Goal: Information Seeking & Learning: Learn about a topic

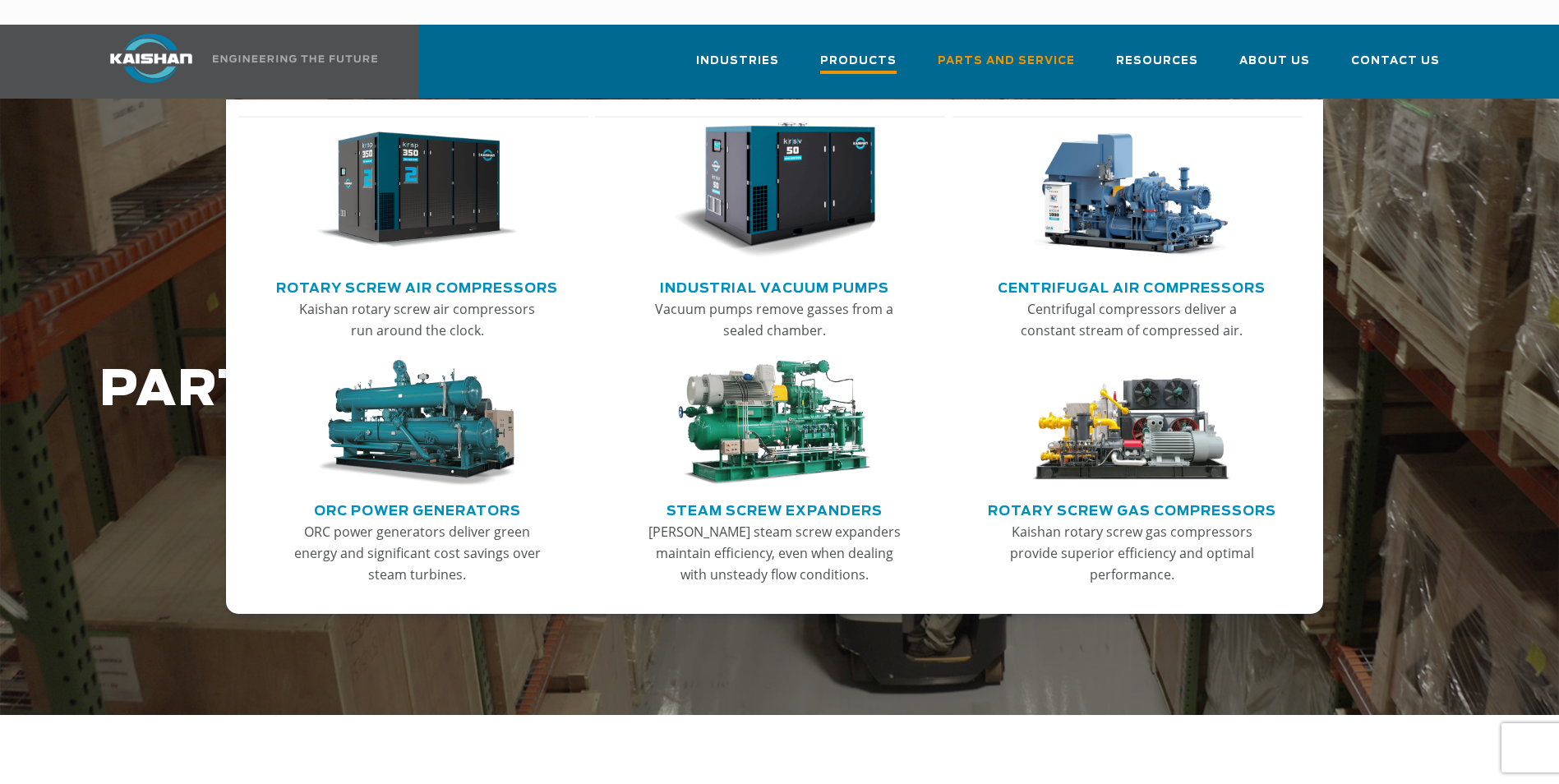
click at [854, 51] on span "Products" at bounding box center [858, 62] width 77 height 23
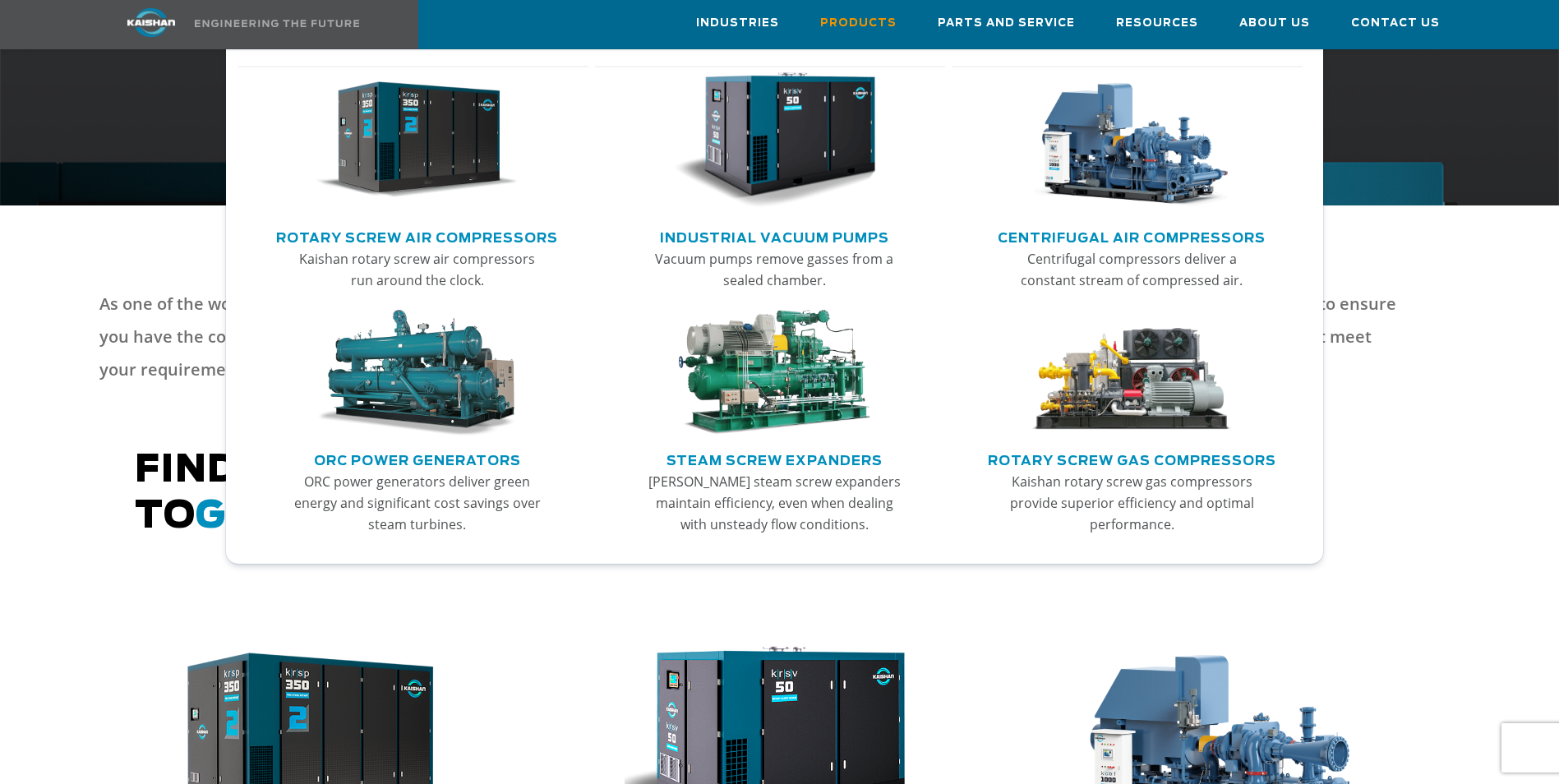
scroll to position [740, 0]
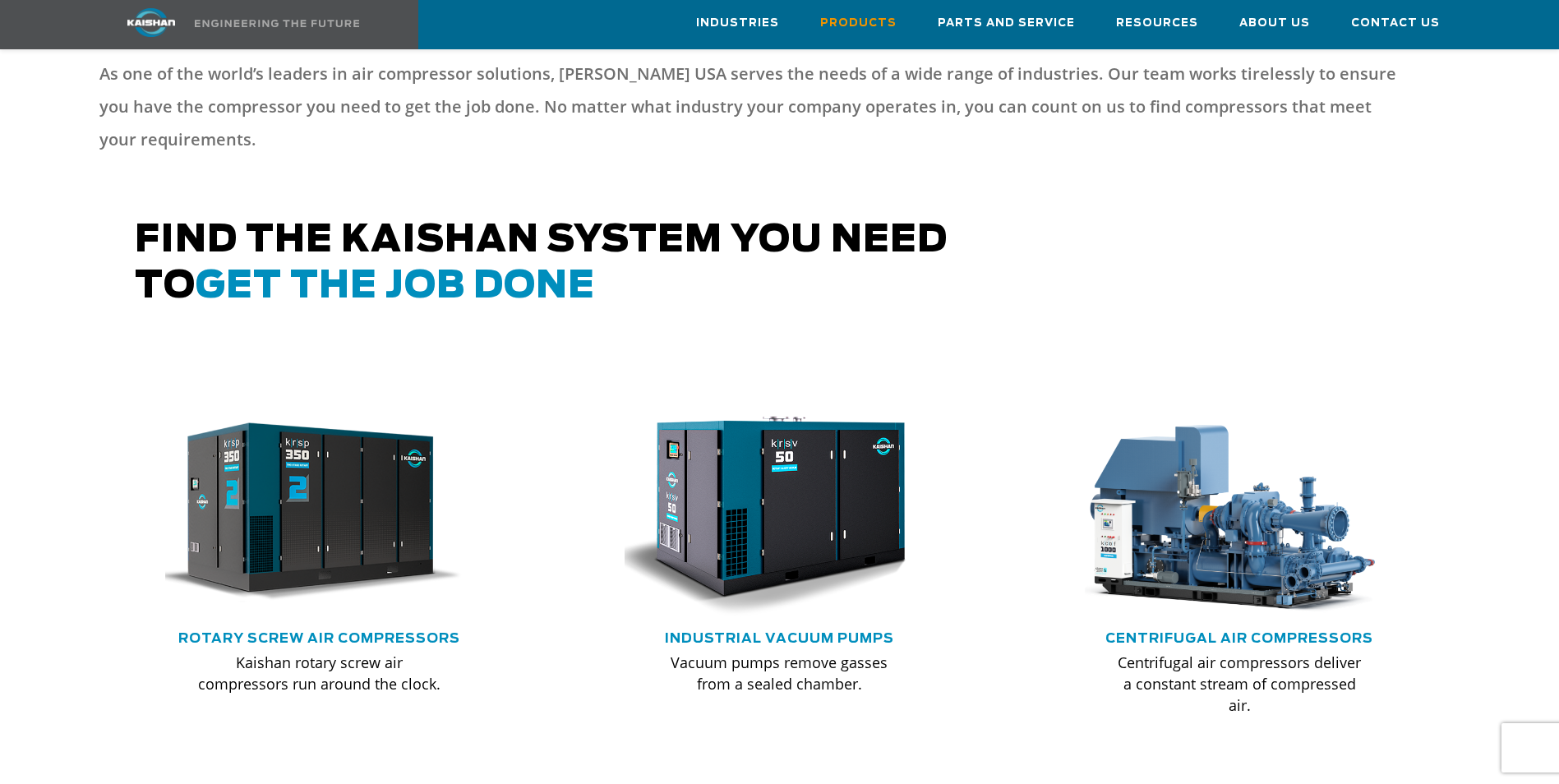
click at [1381, 142] on div "As one of the world’s leaders in air compressor solutions, Kaishan USA serves t…" at bounding box center [751, 113] width 1305 height 111
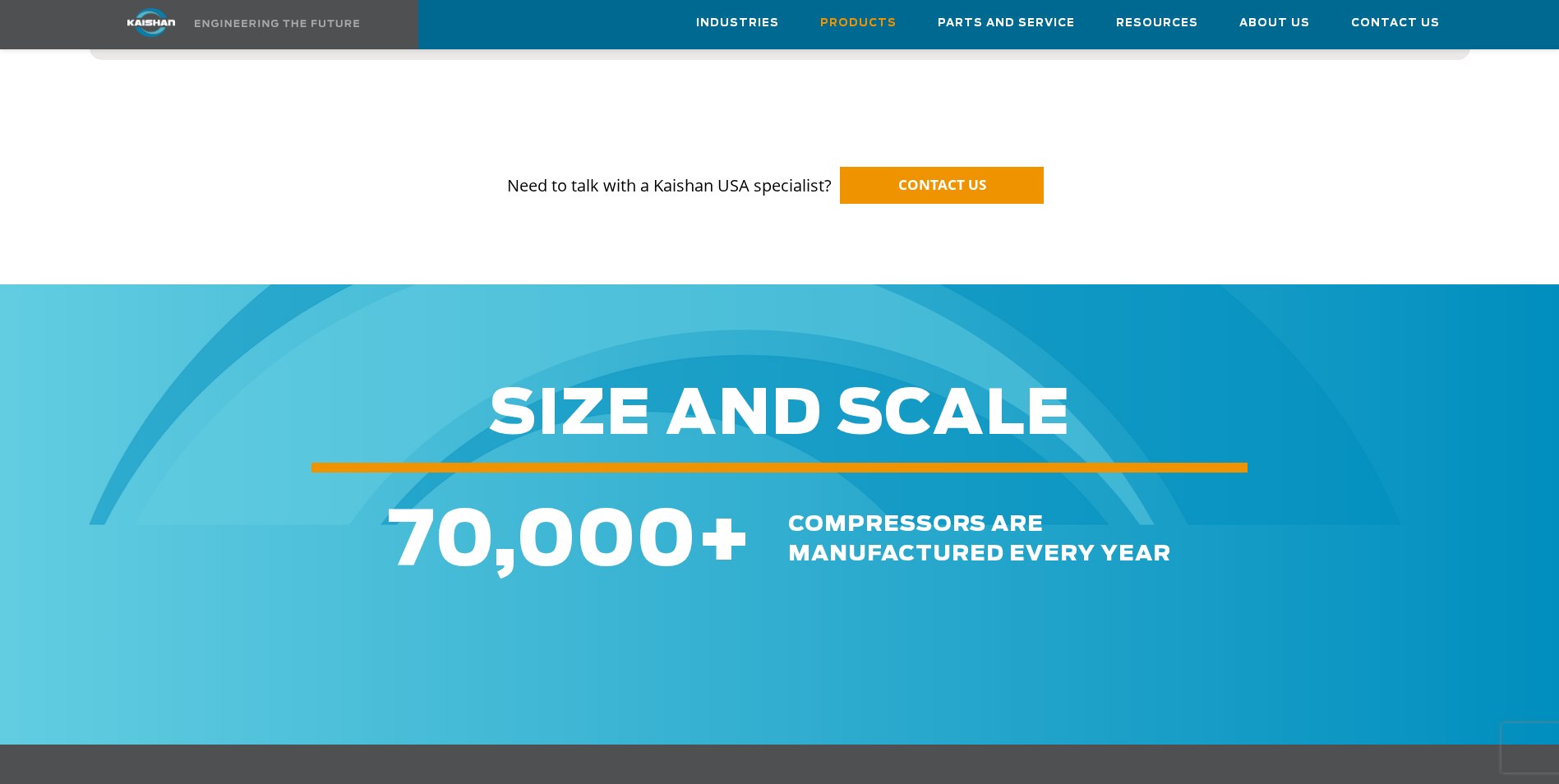
scroll to position [1890, 0]
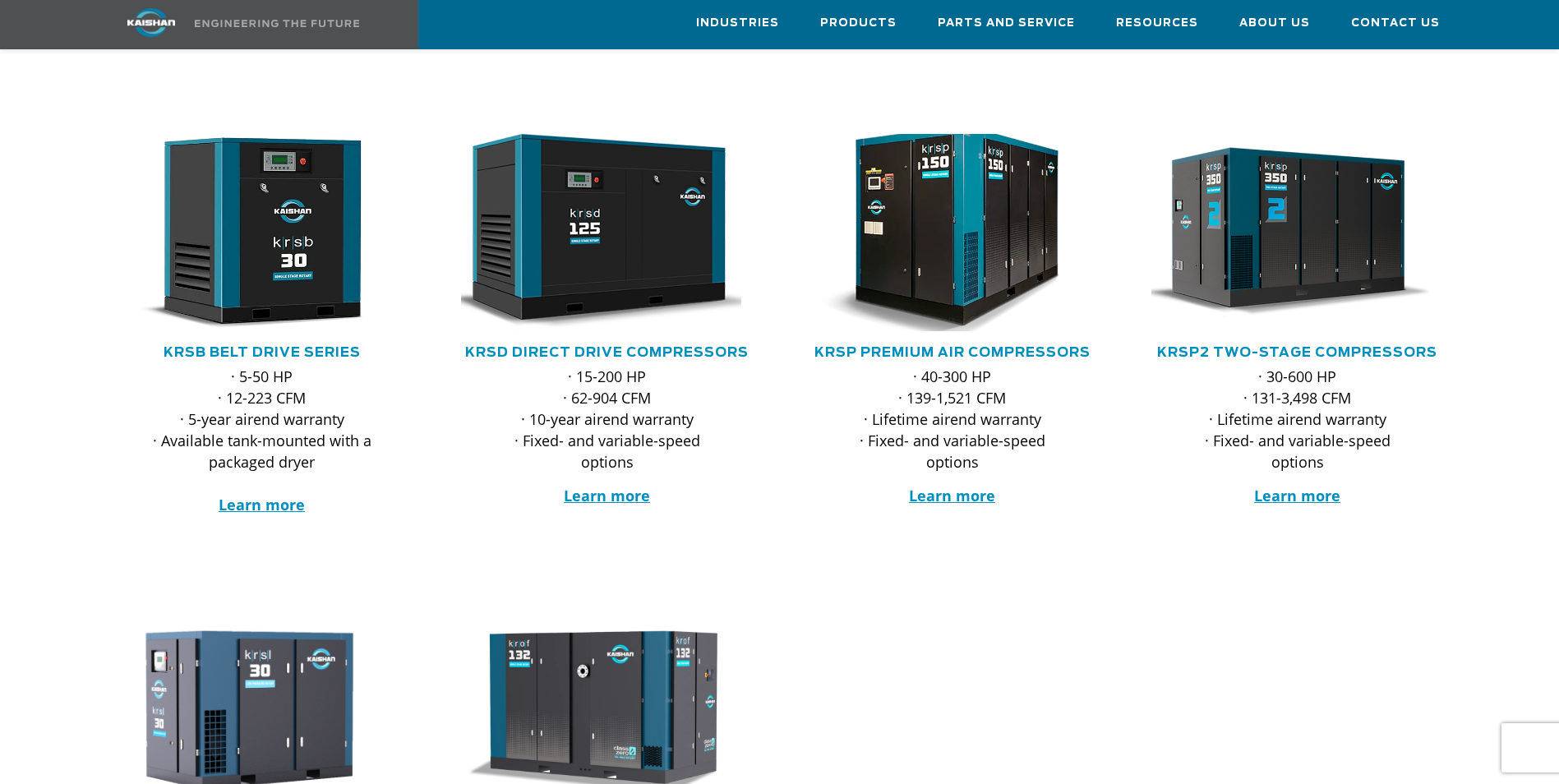
scroll to position [247, 0]
